Goal: Information Seeking & Learning: Learn about a topic

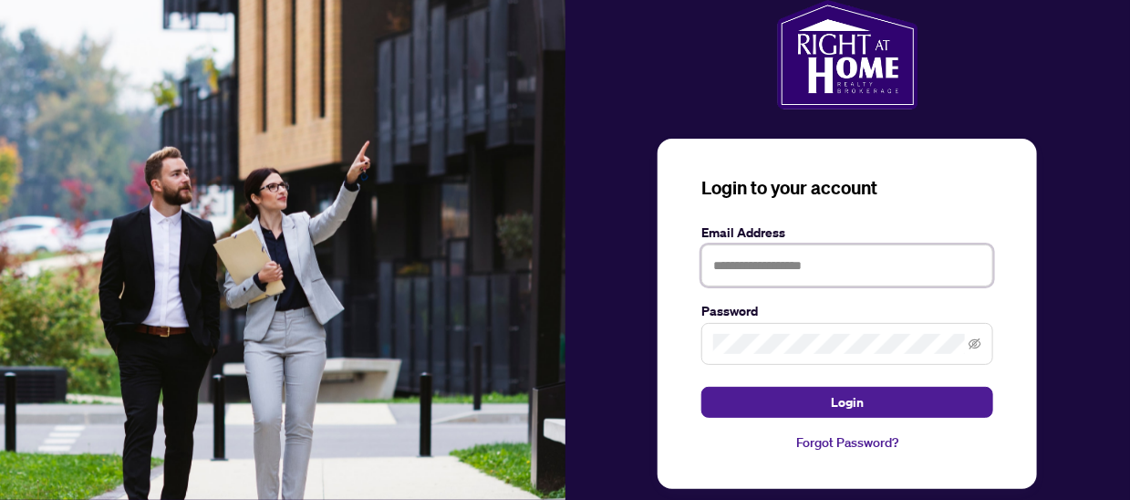
click at [751, 261] on input "text" at bounding box center [848, 266] width 292 height 42
type input "**********"
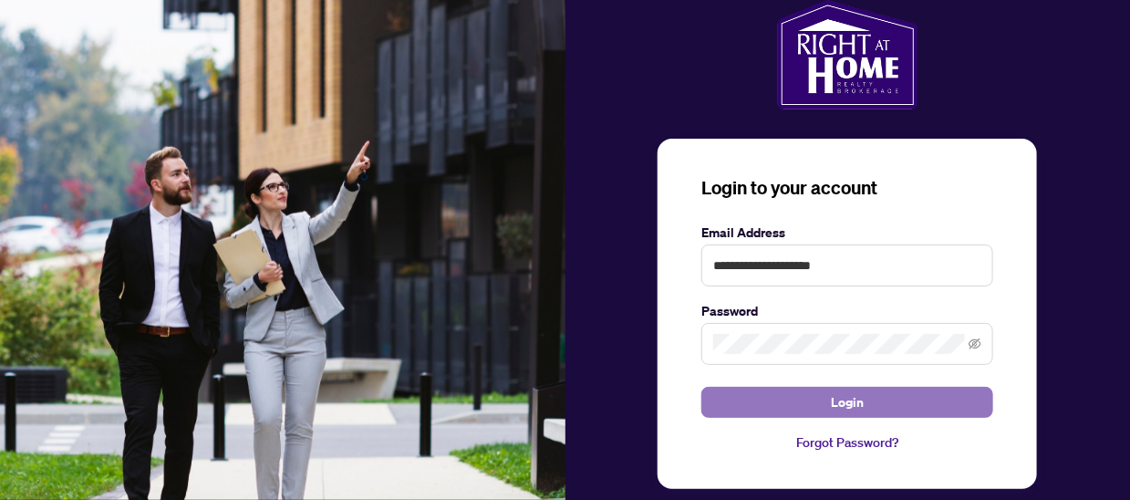
click at [839, 406] on span "Login" at bounding box center [847, 402] width 33 height 29
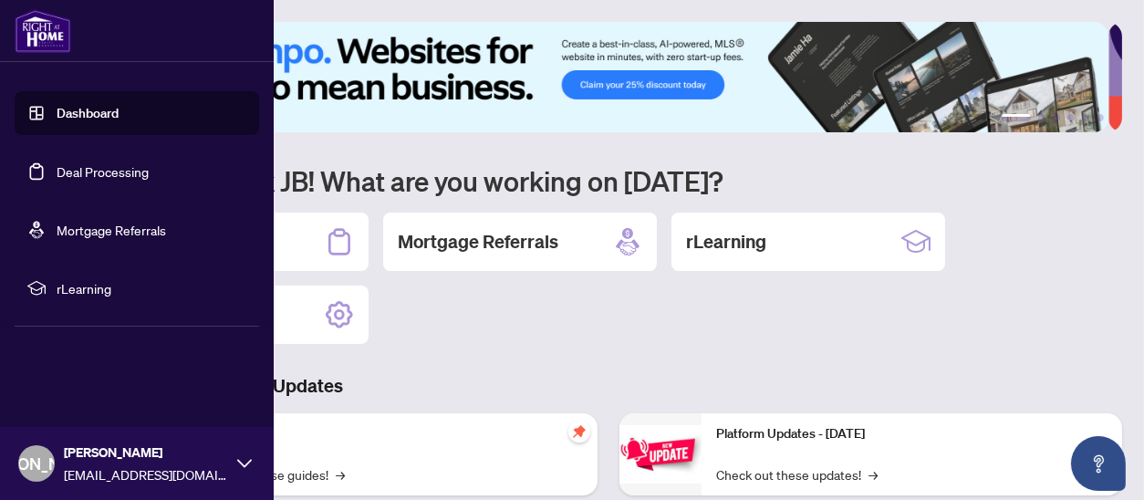
click at [84, 290] on span "rLearning" at bounding box center [152, 288] width 190 height 20
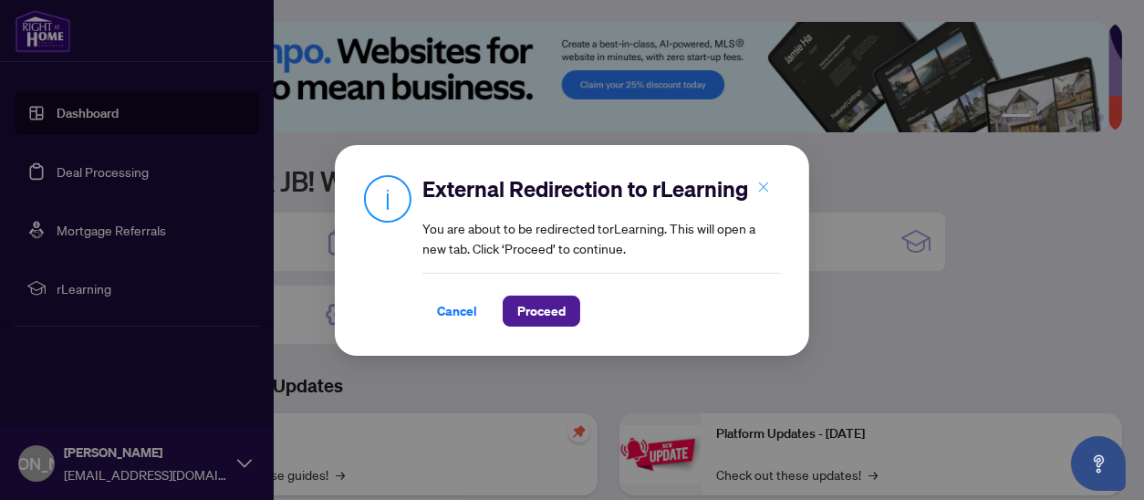
click at [764, 182] on icon "close" at bounding box center [763, 187] width 13 height 13
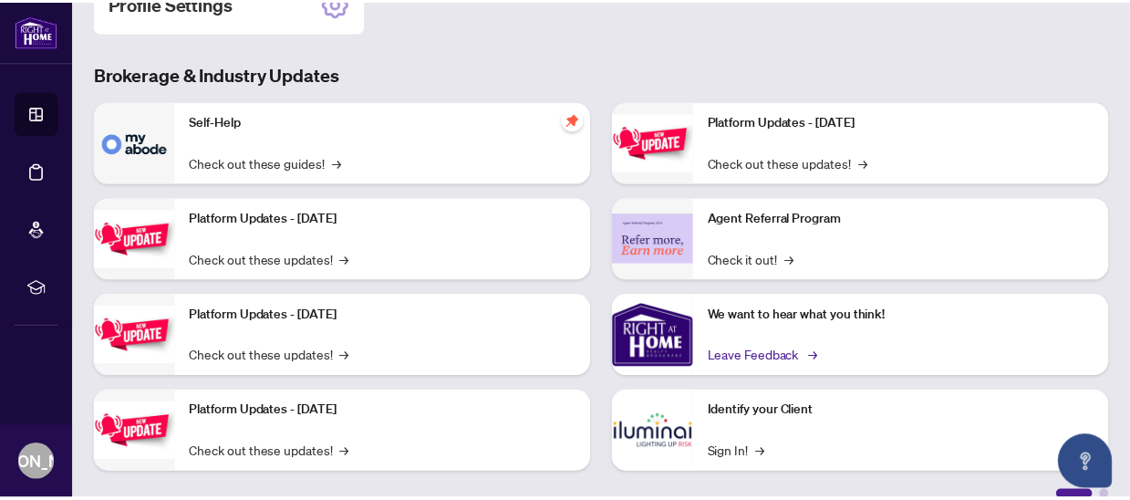
scroll to position [333, 0]
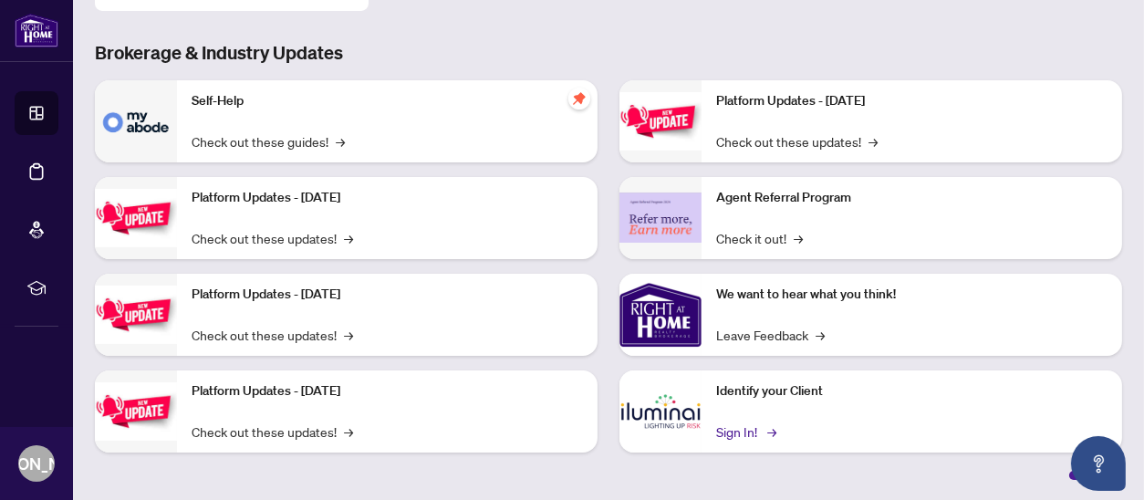
click at [736, 429] on link "Sign In! →" at bounding box center [744, 432] width 57 height 20
click at [734, 422] on link "Sign In! →" at bounding box center [744, 432] width 57 height 20
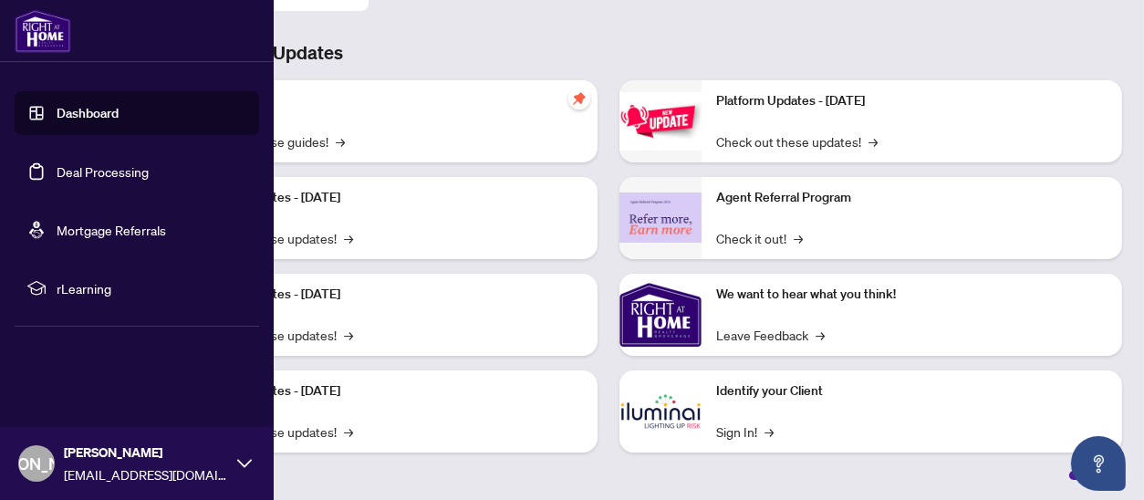
click at [246, 460] on icon at bounding box center [244, 463] width 15 height 15
click at [78, 358] on span "Logout" at bounding box center [73, 354] width 41 height 29
